Goal: Information Seeking & Learning: Learn about a topic

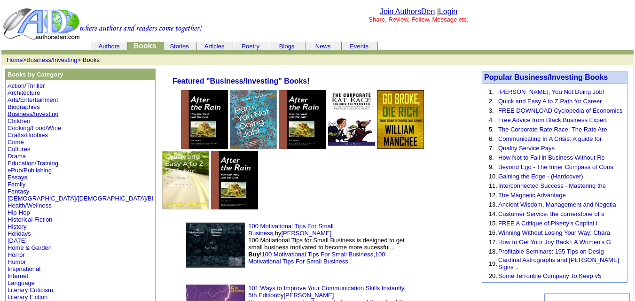
click at [32, 112] on link "Business/Investing" at bounding box center [33, 114] width 51 height 7
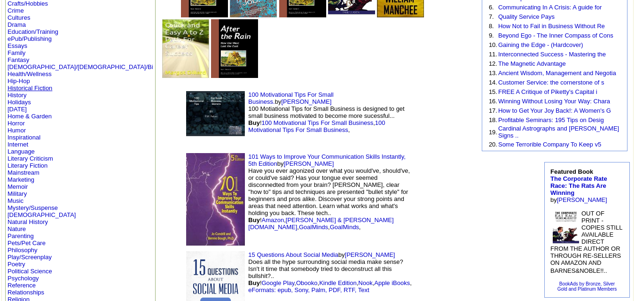
scroll to position [150, 0]
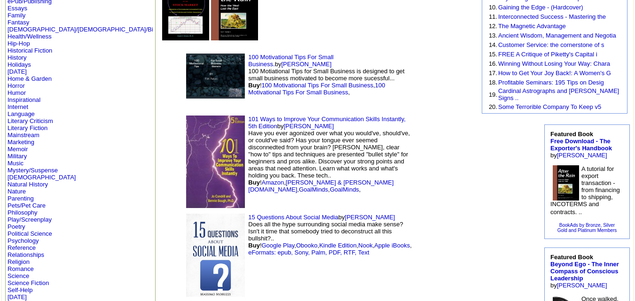
scroll to position [188, 0]
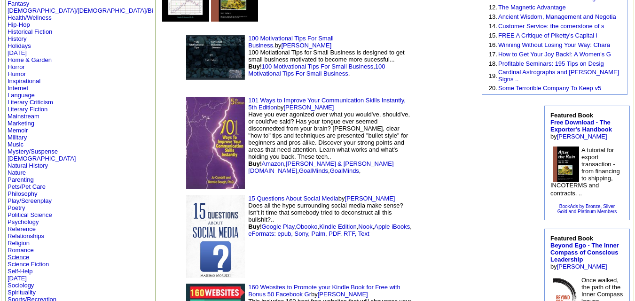
click at [25, 260] on link "Science" at bounding box center [19, 257] width 22 height 7
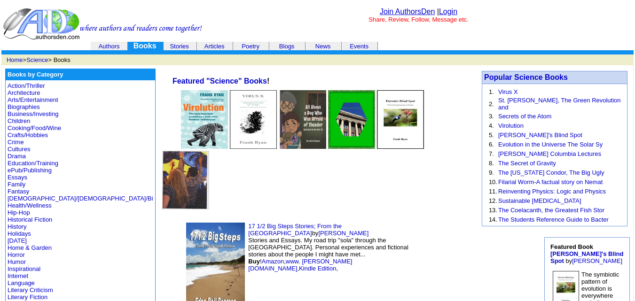
click at [186, 223] on img at bounding box center [215, 267] width 59 height 88
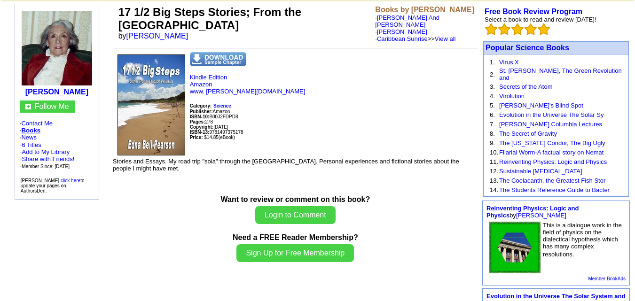
scroll to position [77, 0]
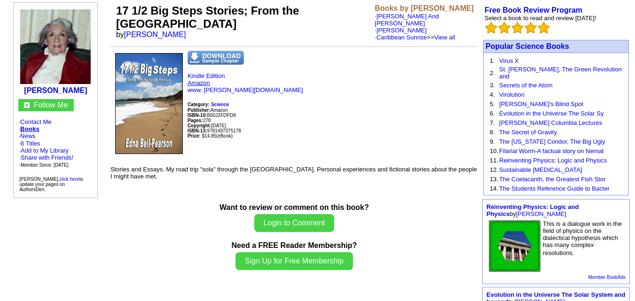
click at [191, 79] on link "Amazon" at bounding box center [199, 82] width 23 height 7
